Goal: Task Accomplishment & Management: Manage account settings

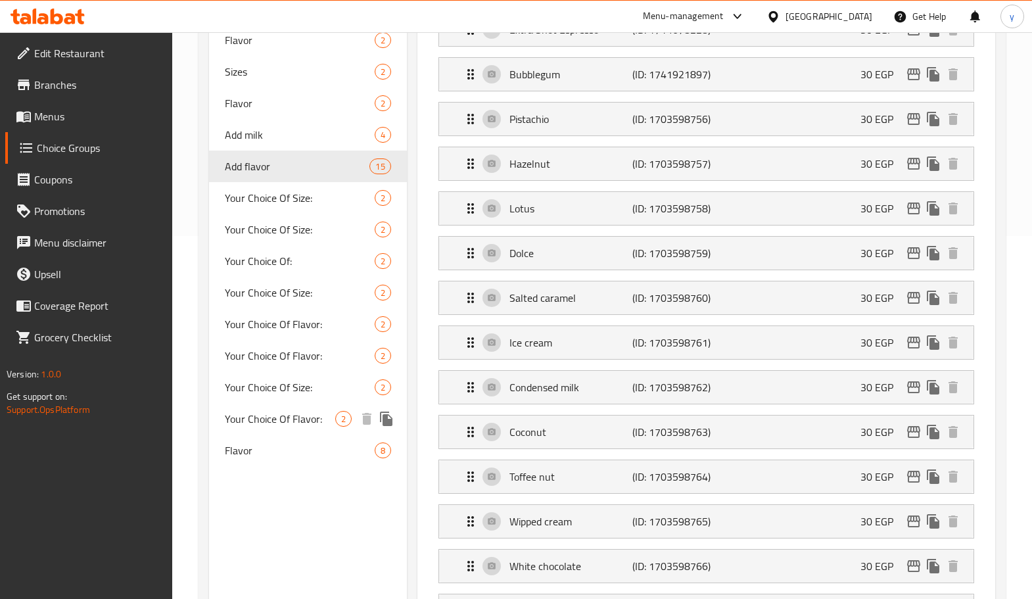
scroll to position [218, 0]
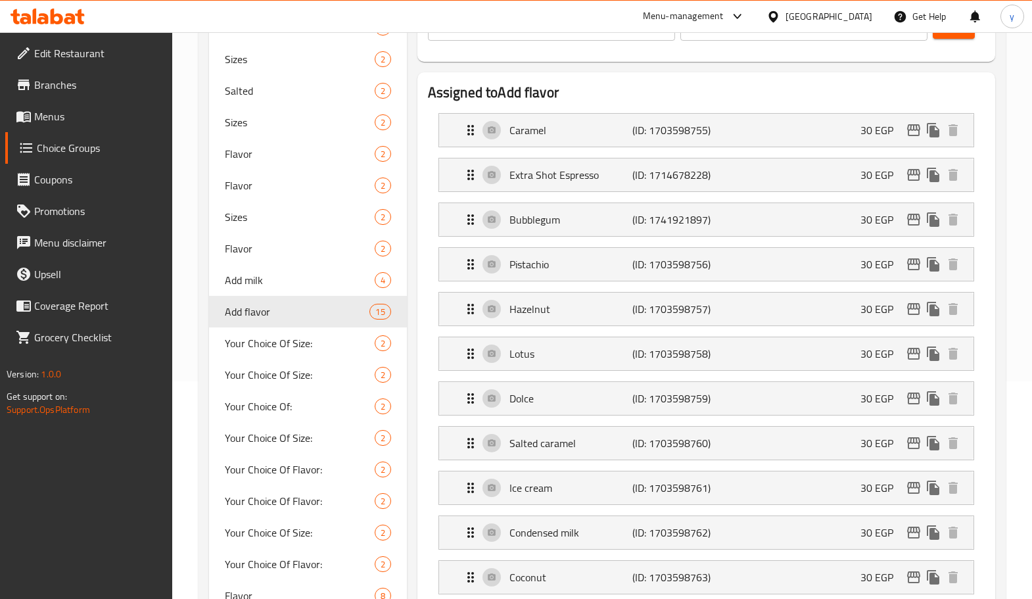
click at [53, 6] on div at bounding box center [47, 16] width 95 height 26
click at [56, 13] on icon at bounding box center [48, 17] width 74 height 16
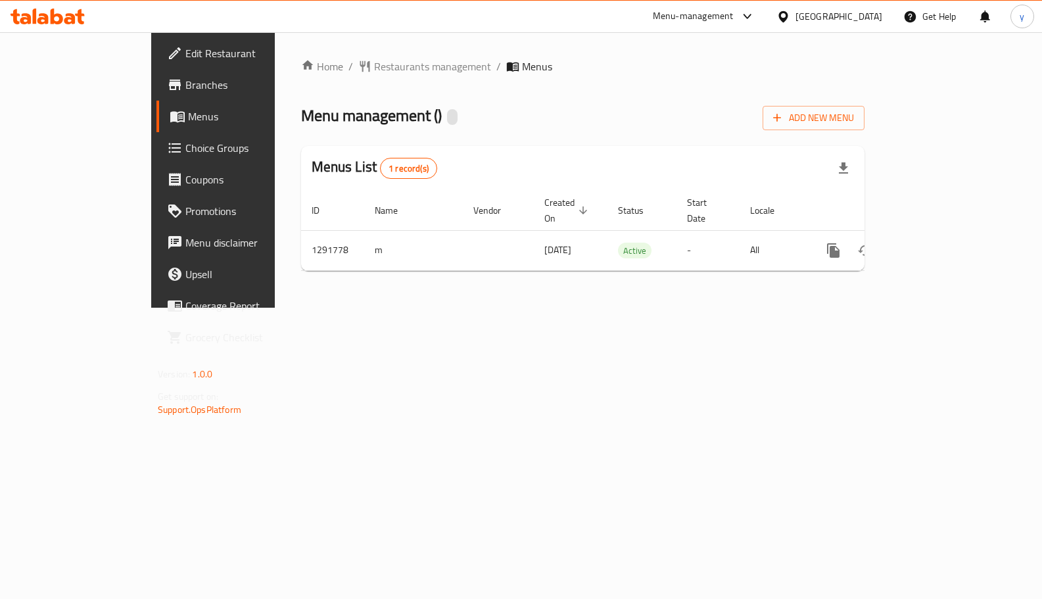
click at [185, 156] on span "Choice Groups" at bounding box center [250, 148] width 130 height 16
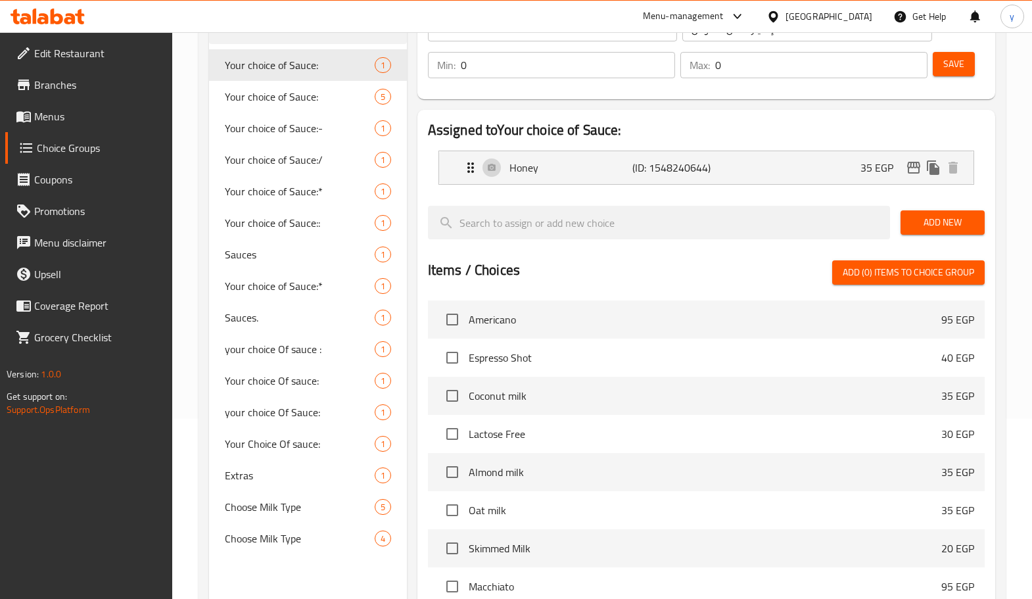
scroll to position [381, 0]
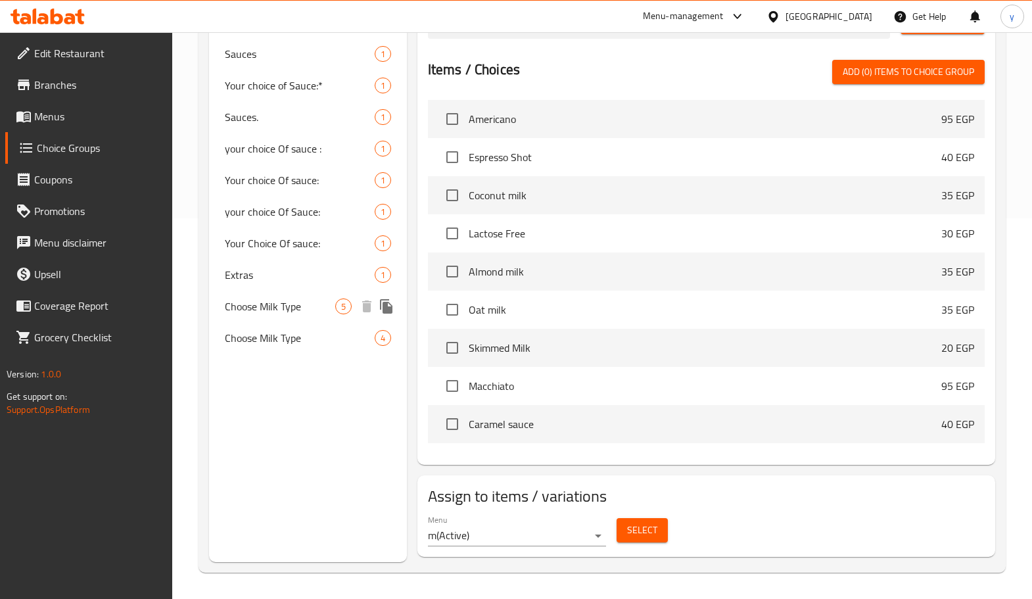
click at [270, 304] on span "Choose Milk Type" at bounding box center [280, 306] width 110 height 16
click at [270, 305] on span "Choose Milk Type" at bounding box center [280, 306] width 110 height 16
type input "Choose Milk Type"
type input "اختر نوع الحليب"
type input "1"
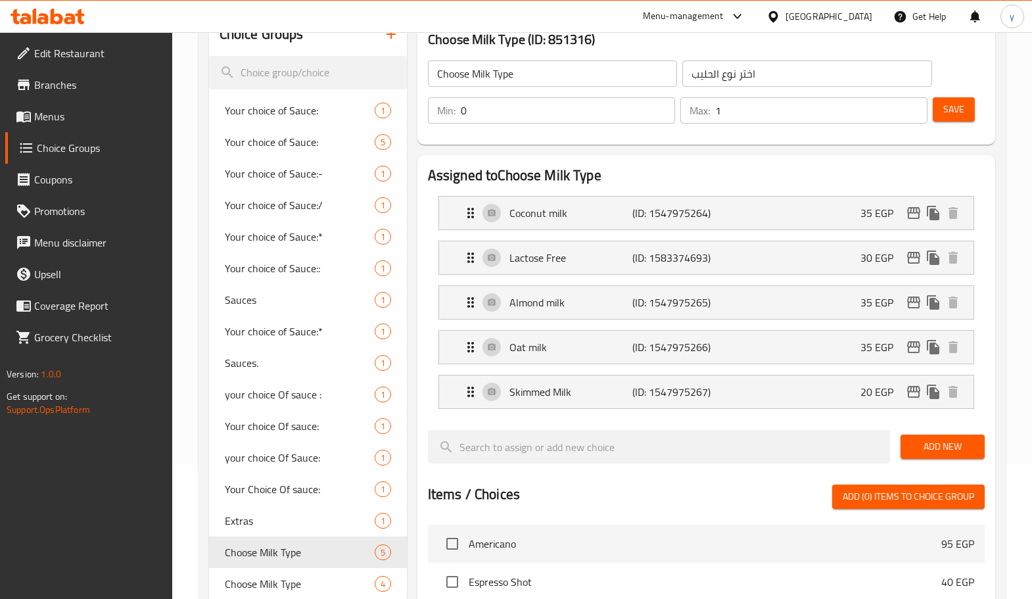
scroll to position [0, 0]
